Goal: Subscribe to service/newsletter

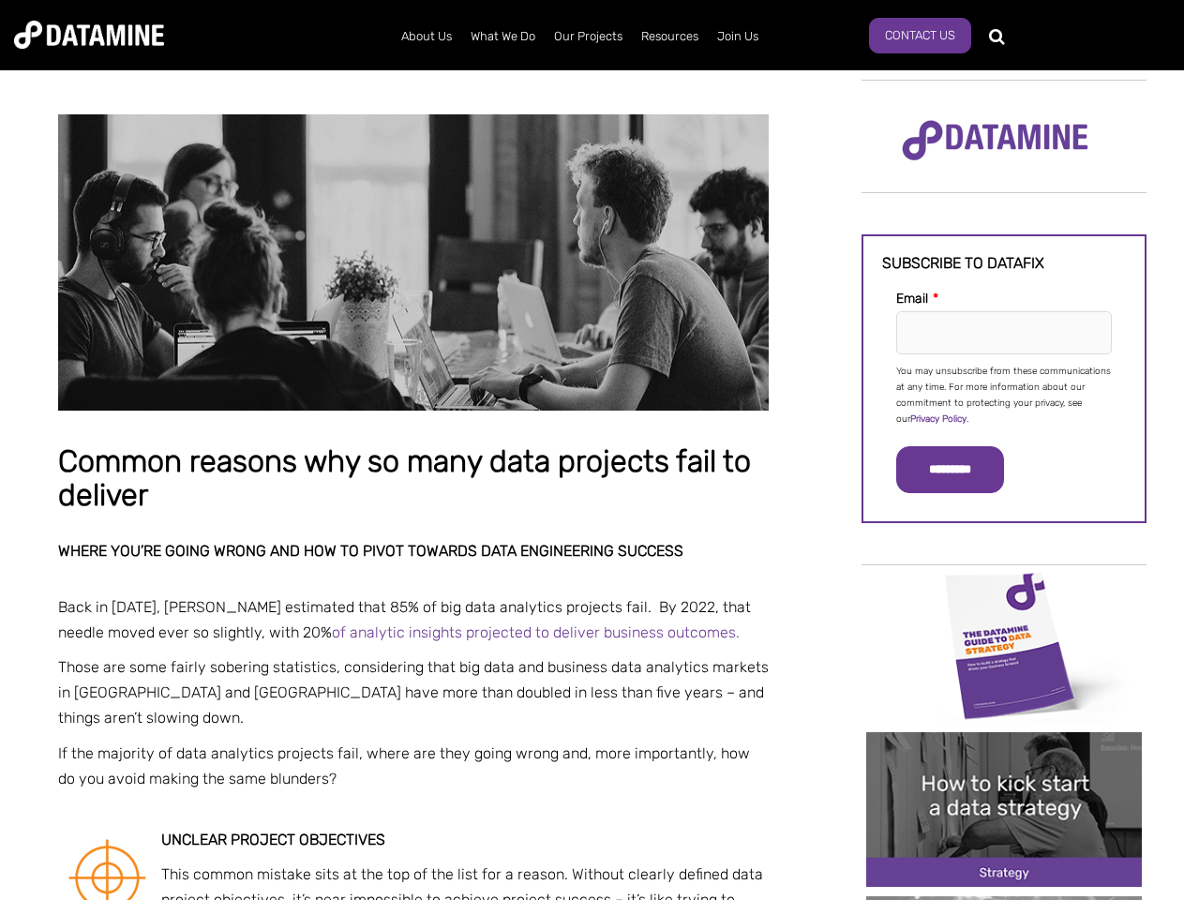
click at [1004, 394] on p "You may unsubscribe from these communications at any time. For more information…" at bounding box center [1004, 396] width 216 height 64
click at [961, 470] on input "*********" at bounding box center [950, 469] width 108 height 47
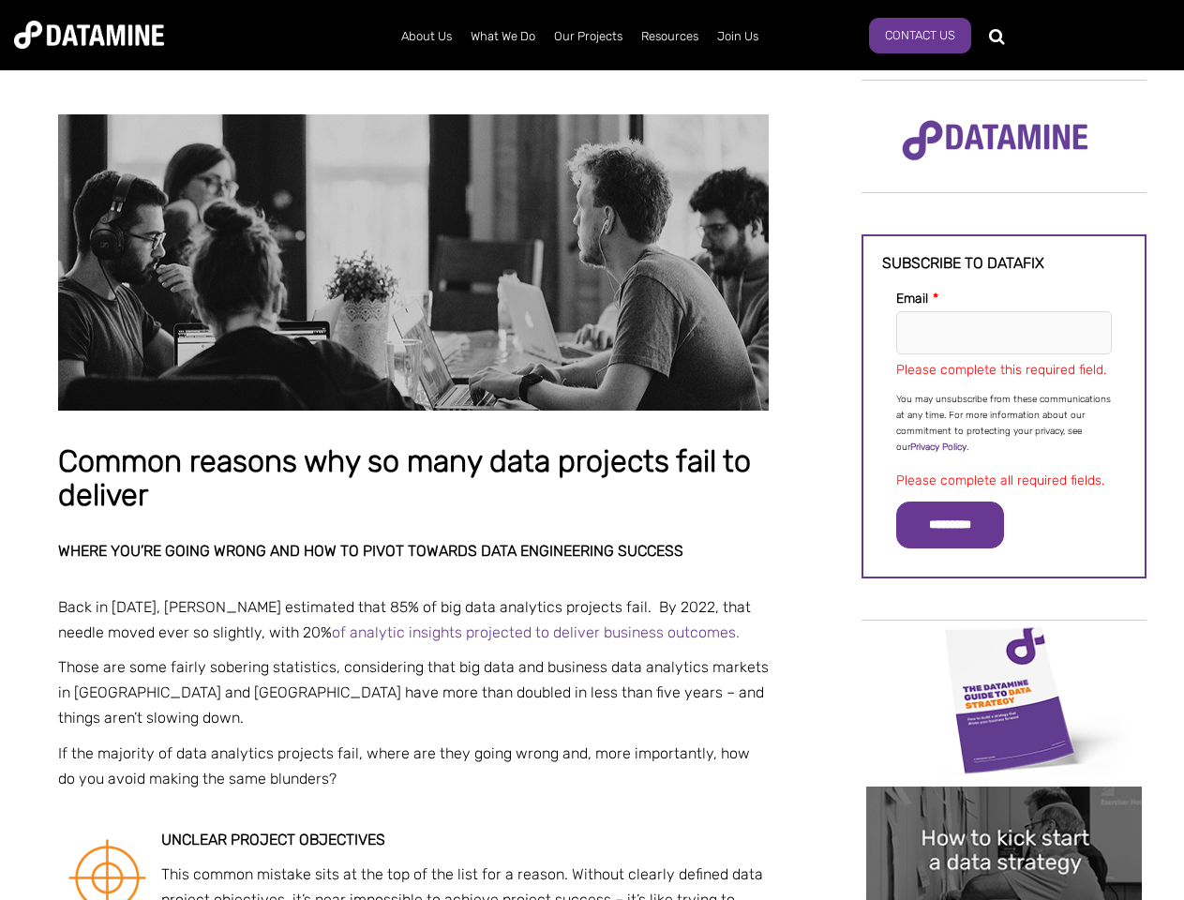
click at [1004, 644] on img "Image grid with {{ image_count }} images." at bounding box center [1004, 699] width 276 height 155
click at [1004, 644] on div "✕" at bounding box center [592, 450] width 1184 height 900
click at [1004, 809] on div "✕" at bounding box center [592, 450] width 1184 height 900
click at [1004, 809] on img "Image grid with {{ image_count }} images." at bounding box center [1004, 864] width 276 height 155
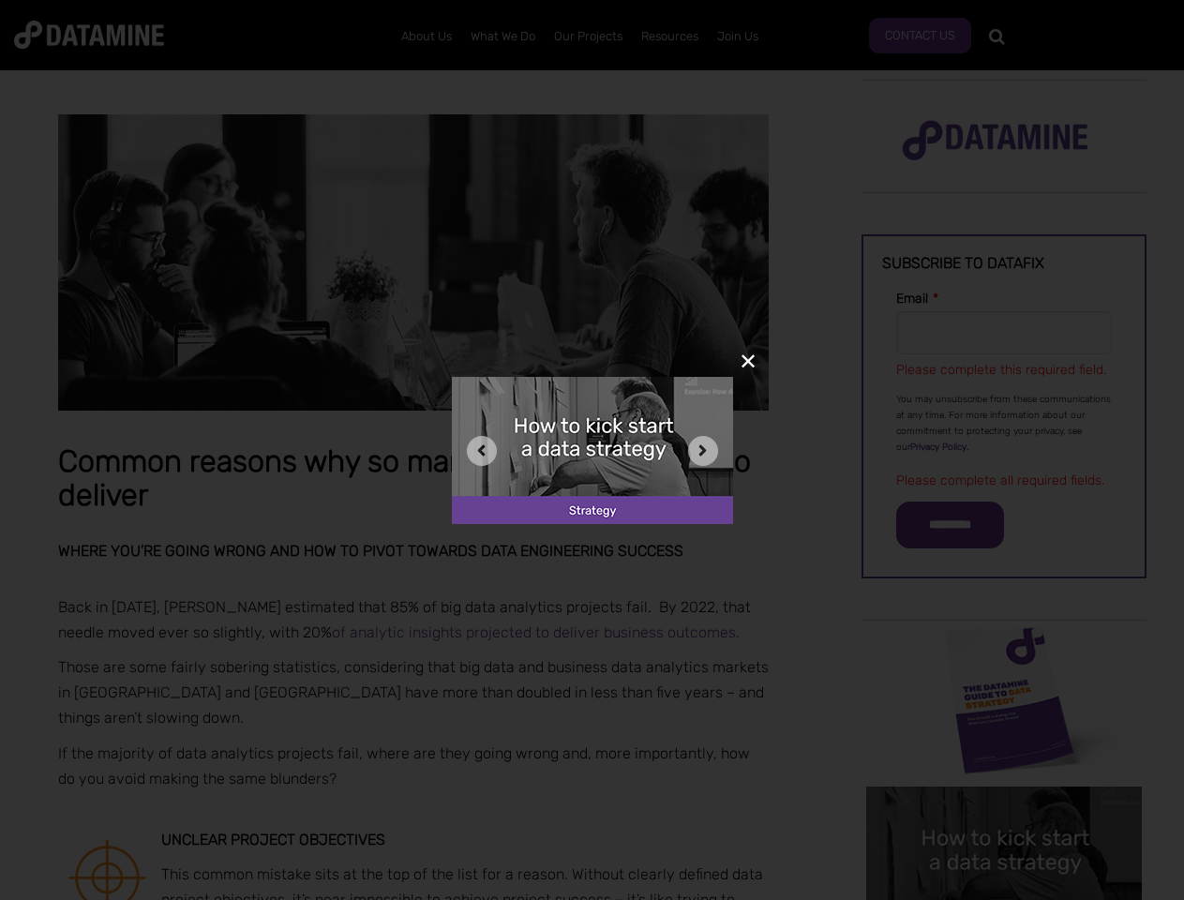
click at [1004, 898] on div "✕" at bounding box center [592, 450] width 1184 height 900
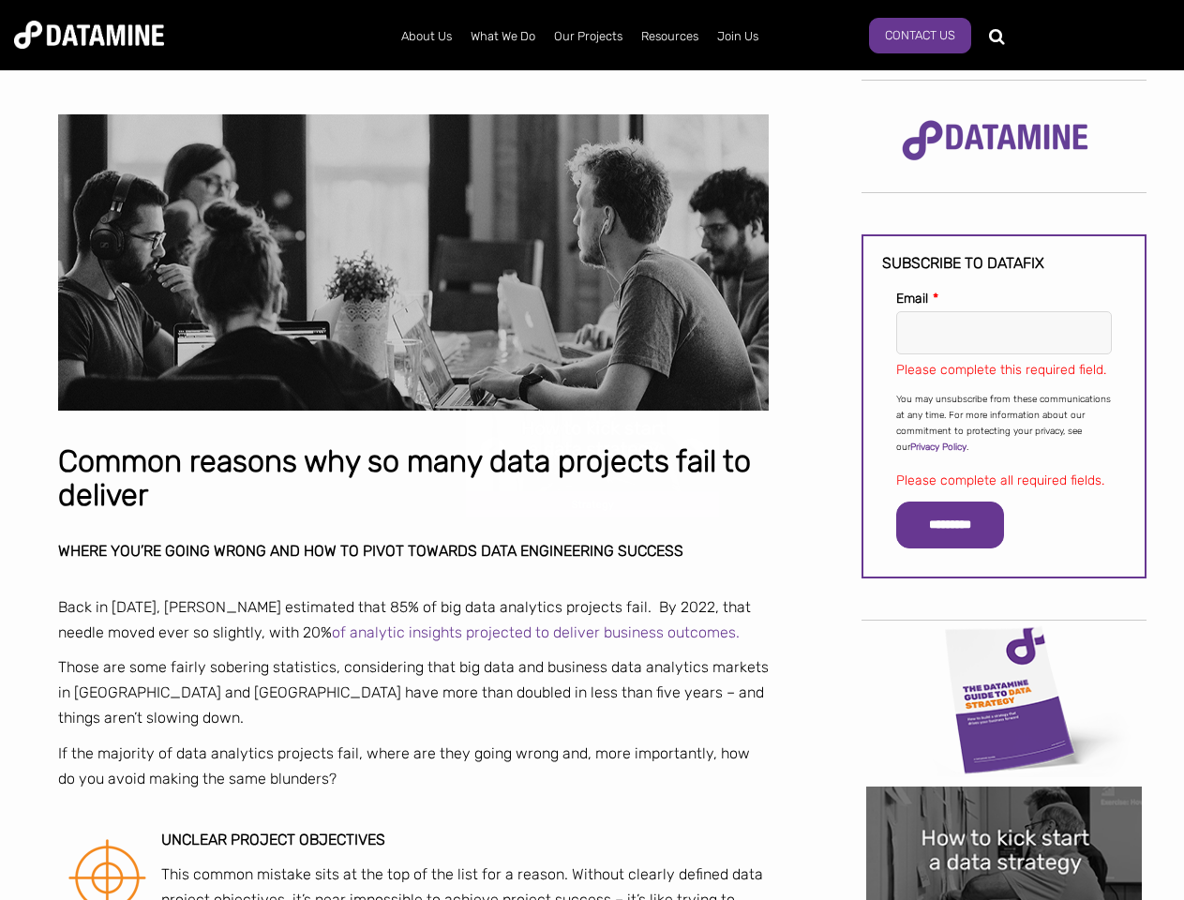
click at [1004, 898] on div "✕" at bounding box center [592, 450] width 1184 height 900
